Goal: Find contact information: Find contact information

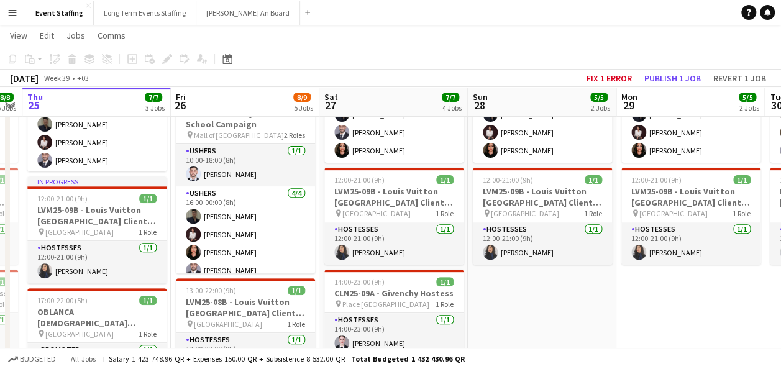
scroll to position [9, 0]
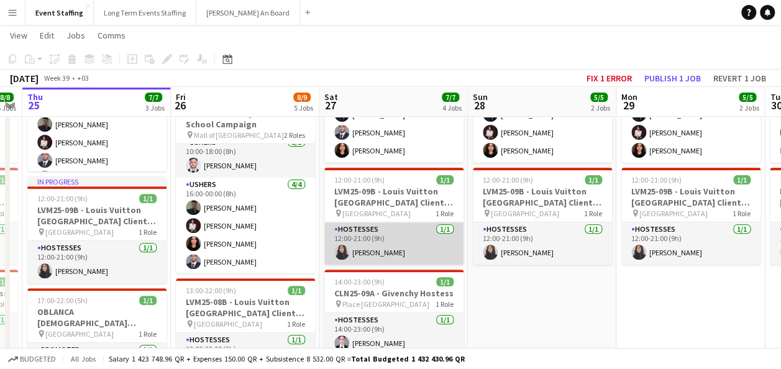
click at [369, 231] on app-card-role "Hostesses [DATE] 12:00-21:00 (9h) [PERSON_NAME]" at bounding box center [393, 244] width 139 height 42
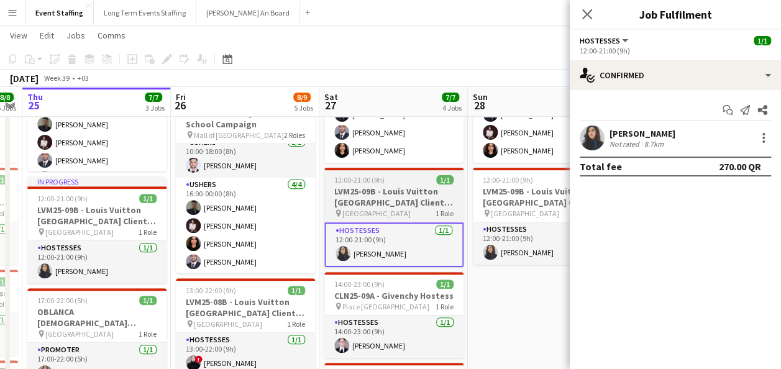
click at [415, 184] on app-job-card "12:00-21:00 (9h) 1/1 LVM25-09B - Louis Vuitton [GEOGRAPHIC_DATA] Client Advisor…" at bounding box center [393, 217] width 139 height 99
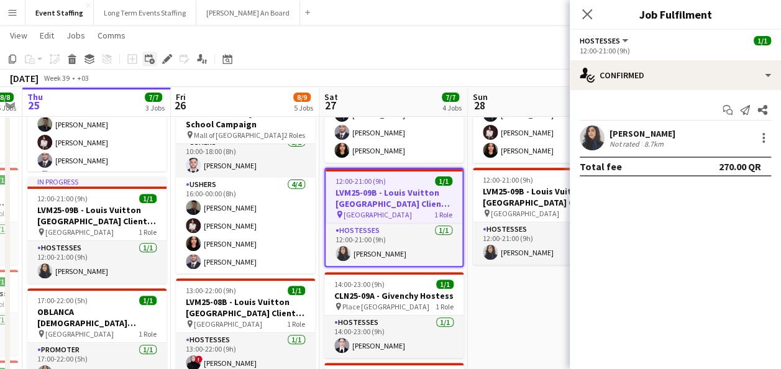
click at [157, 58] on div "Add linked Job" at bounding box center [149, 59] width 15 height 15
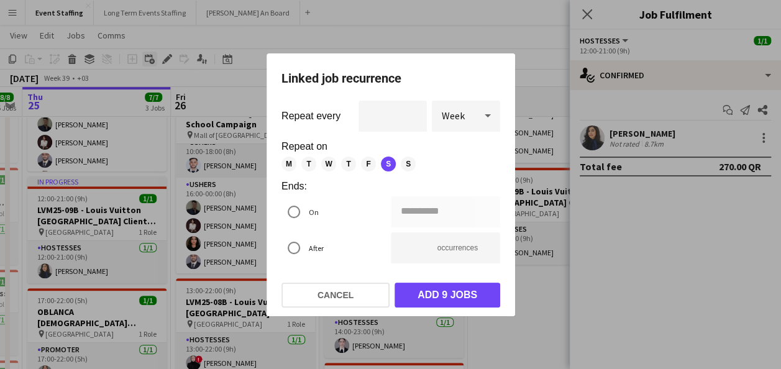
scroll to position [0, 0]
click at [172, 59] on div at bounding box center [390, 184] width 781 height 369
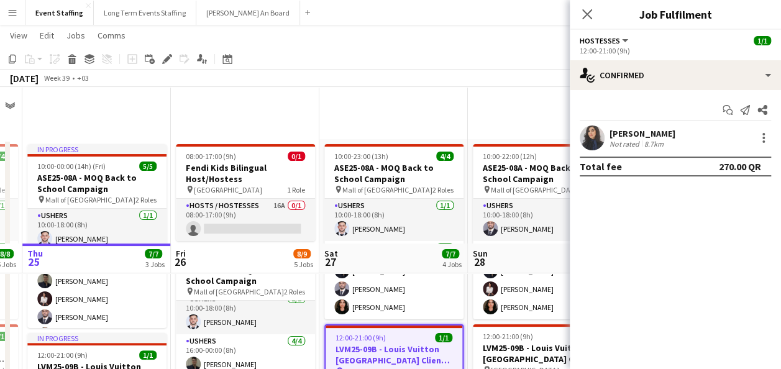
scroll to position [157, 0]
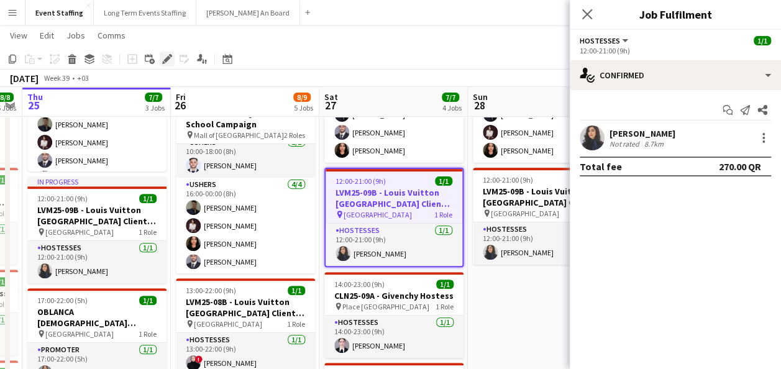
click at [167, 62] on icon "Edit" at bounding box center [167, 59] width 10 height 10
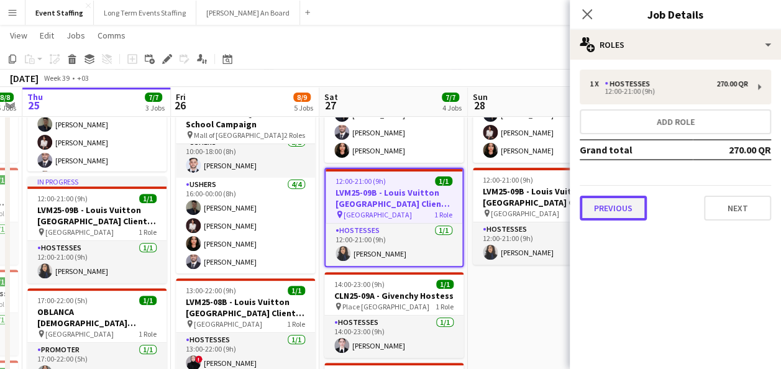
click at [636, 206] on button "Previous" at bounding box center [613, 208] width 67 height 25
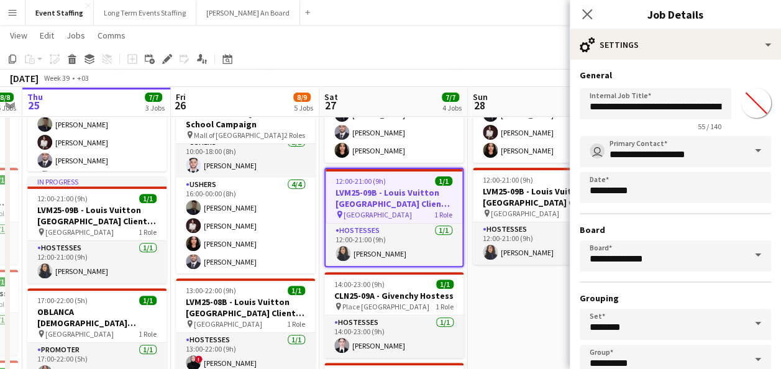
scroll to position [77, 0]
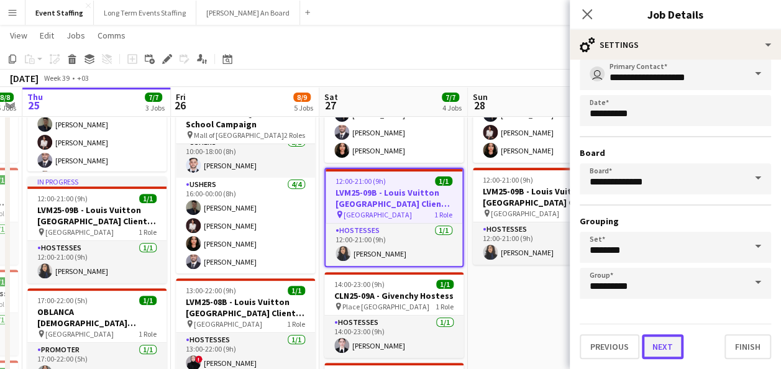
click at [664, 347] on button "Next" at bounding box center [663, 346] width 42 height 25
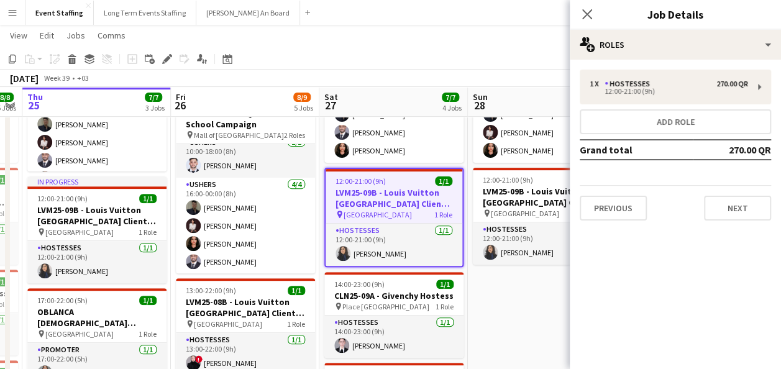
scroll to position [0, 0]
click at [725, 219] on button "Next" at bounding box center [737, 208] width 67 height 25
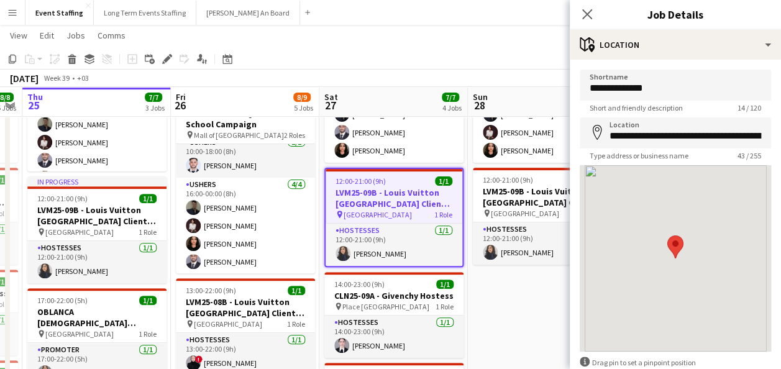
scroll to position [70, 0]
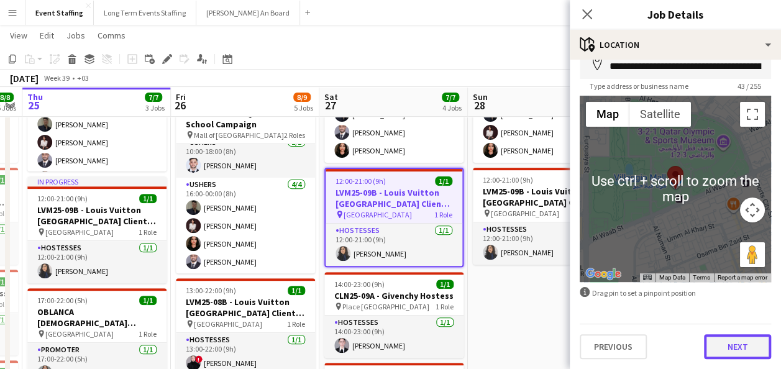
click at [712, 338] on button "Next" at bounding box center [737, 346] width 67 height 25
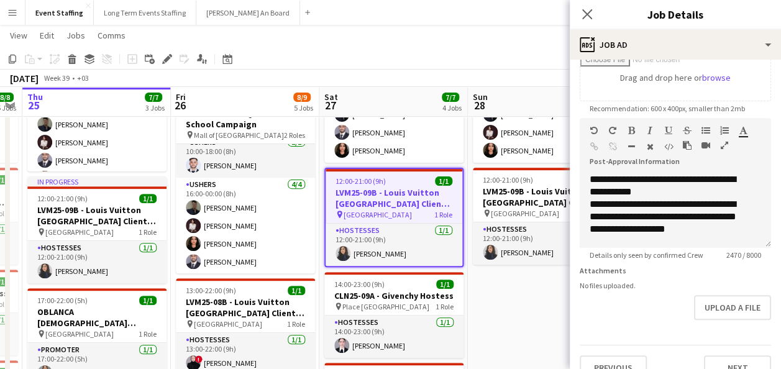
scroll to position [237, 0]
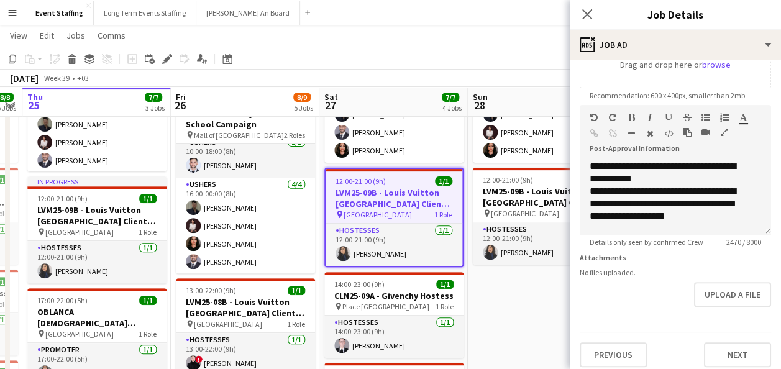
click at [526, 74] on div "[DATE] Week 39 • +03 Fix 1 error Publish 1 job Revert 1 job" at bounding box center [390, 78] width 781 height 17
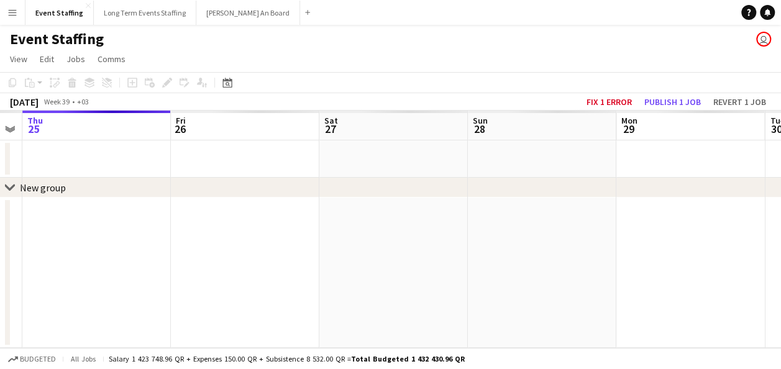
scroll to position [0, 0]
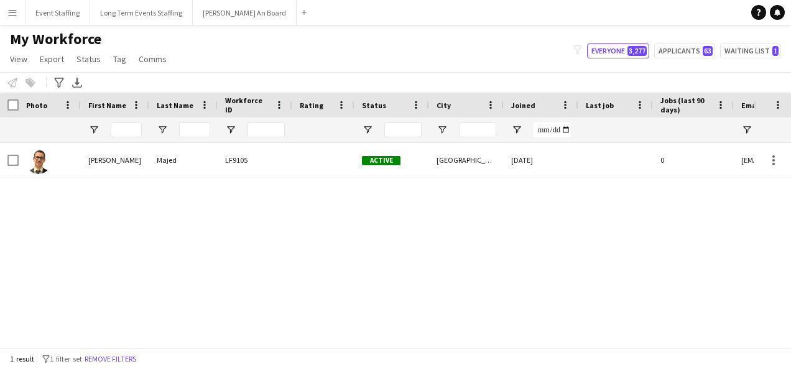
click at [134, 361] on button "Remove filters" at bounding box center [110, 359] width 57 height 14
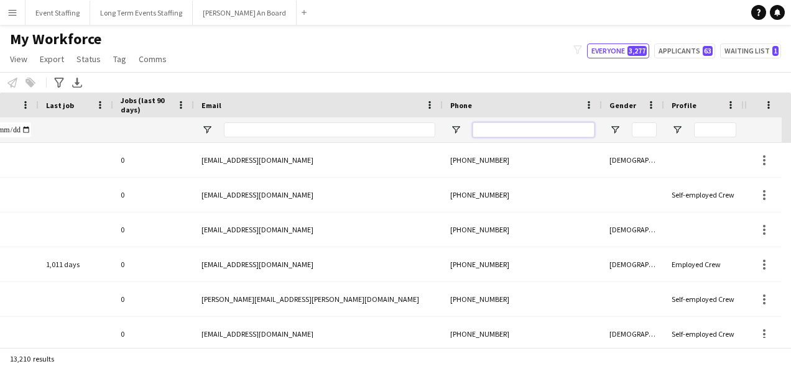
click at [491, 127] on input "Phone Filter Input" at bounding box center [533, 129] width 122 height 15
paste input "**********"
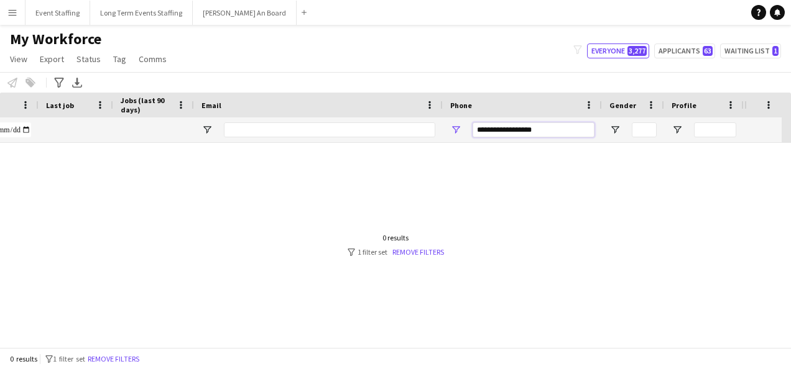
click at [522, 132] on input "**********" at bounding box center [533, 129] width 122 height 15
click at [513, 131] on input "**********" at bounding box center [533, 129] width 122 height 15
click at [512, 131] on input "**********" at bounding box center [533, 129] width 122 height 15
click at [495, 131] on input "**********" at bounding box center [533, 129] width 122 height 15
click at [490, 129] on input "**********" at bounding box center [533, 129] width 122 height 15
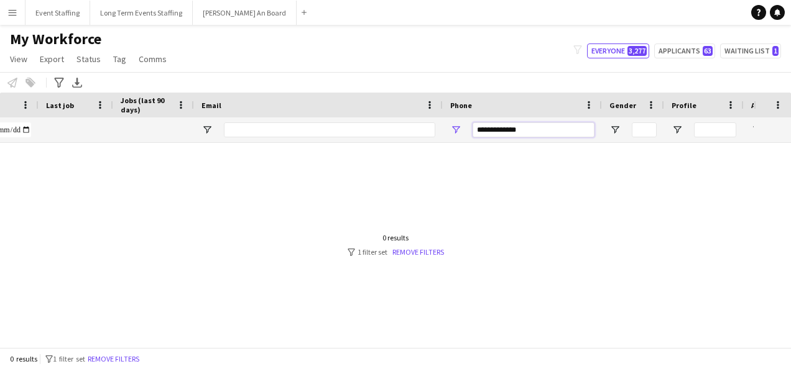
click at [513, 131] on input "**********" at bounding box center [533, 129] width 122 height 15
paste input "Phone Filter Input"
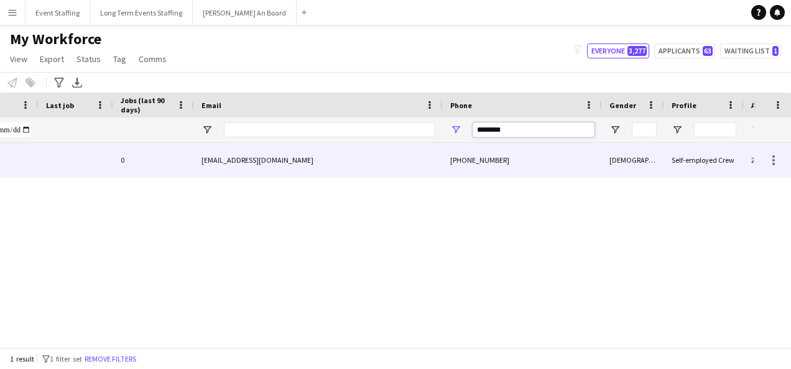
type input "********"
click at [382, 174] on div "laritama@icloud.com" at bounding box center [318, 160] width 249 height 34
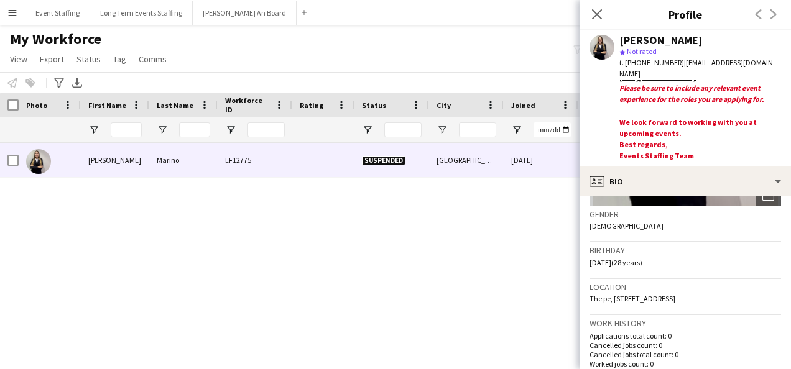
scroll to position [124, 0]
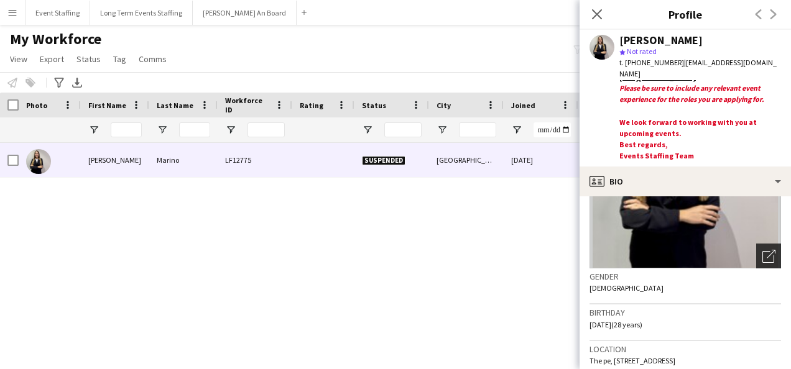
click at [766, 254] on icon at bounding box center [770, 254] width 9 height 9
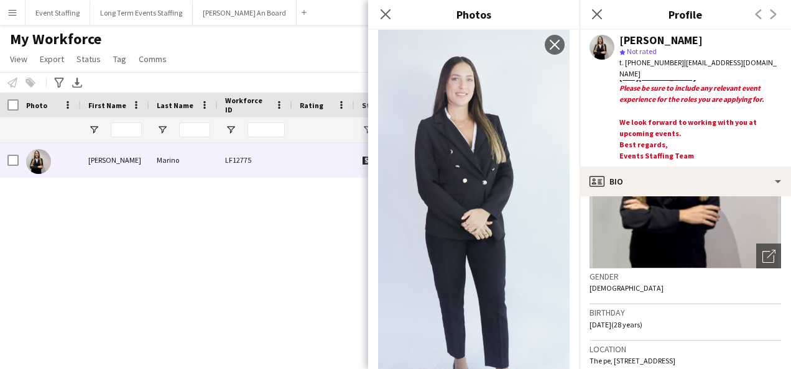
scroll to position [1617, 0]
click at [385, 15] on icon at bounding box center [385, 14] width 12 height 12
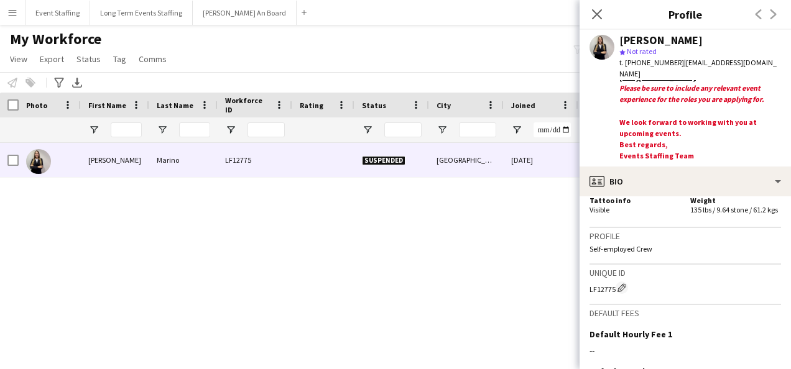
scroll to position [809, 0]
drag, startPoint x: 599, startPoint y: 288, endPoint x: 623, endPoint y: 303, distance: 28.3
click at [623, 303] on div "Unique ID LF12775 Edit crew unique ID" at bounding box center [684, 285] width 191 height 40
click at [596, 292] on div "LF12775 Edit crew unique ID" at bounding box center [684, 288] width 191 height 12
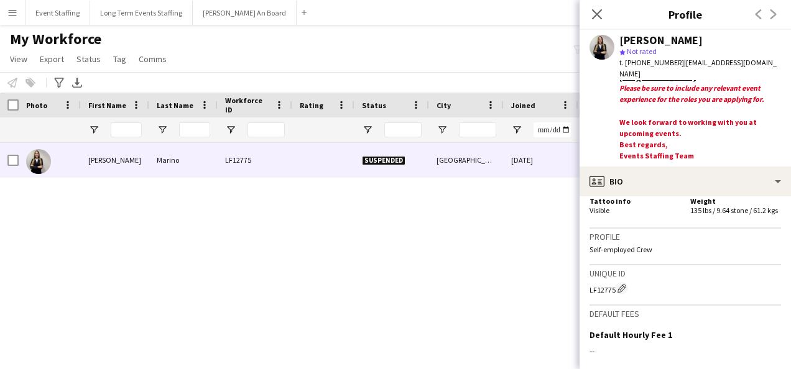
copy div "LF12775"
click at [650, 60] on span "t. +97451141331" at bounding box center [651, 62] width 65 height 9
copy span "97451141331"
